Goal: Navigation & Orientation: Find specific page/section

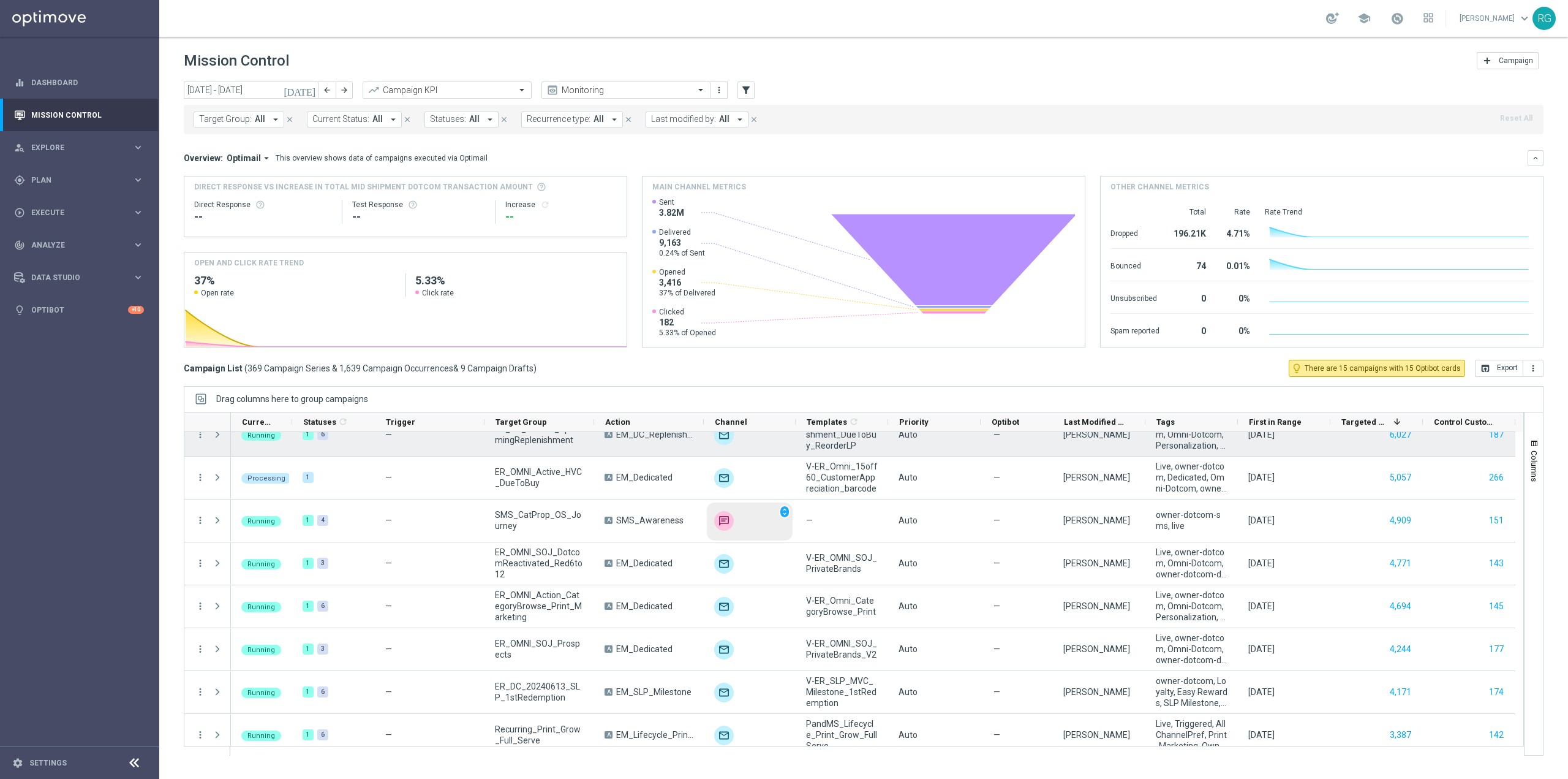
scroll to position [1225, 0]
